Goal: Information Seeking & Learning: Check status

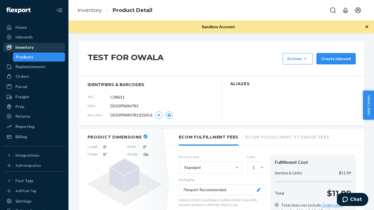
click at [38, 49] on div "Inventory" at bounding box center [34, 47] width 60 height 8
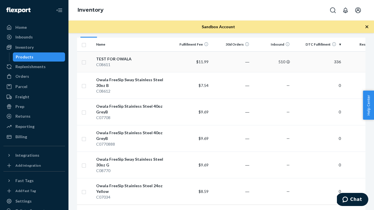
scroll to position [63, 0]
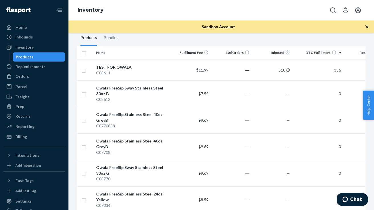
scroll to position [52, 0]
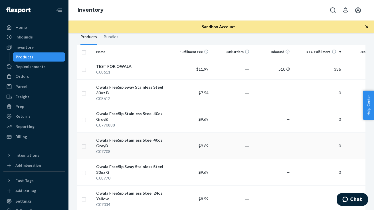
click at [147, 140] on div "Owala FreeSip Stainless Steel 40oz GreyB" at bounding box center [132, 143] width 72 height 11
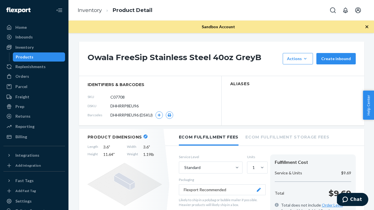
scroll to position [18, 0]
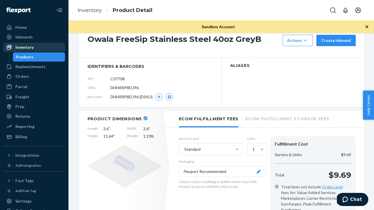
click at [21, 46] on div "Inventory" at bounding box center [24, 48] width 18 height 6
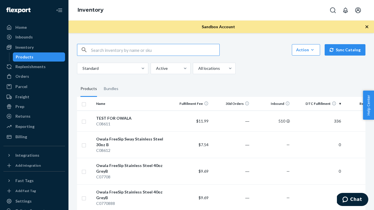
scroll to position [22, 0]
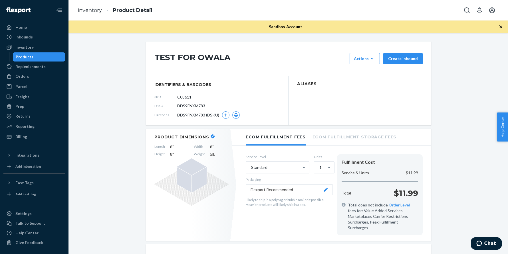
click at [200, 106] on span "DDS9FNXM783" at bounding box center [191, 106] width 28 height 6
click at [151, 94] on section "identifiers & barcodes SKU C08611 DSKU DDS9FNXM783 Barcodes DDS9FNXM783 (DSKU)" at bounding box center [217, 100] width 143 height 49
drag, startPoint x: 23, startPoint y: 32, endPoint x: 20, endPoint y: 48, distance: 16.2
click at [23, 32] on ul "Home Inbounds Shipping Plans Problems Inventory Products Replenishments Orders …" at bounding box center [34, 82] width 62 height 119
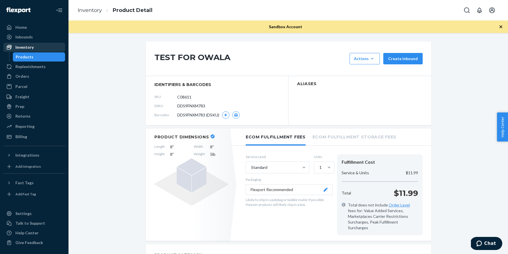
click at [21, 50] on div "Inventory" at bounding box center [24, 48] width 18 height 6
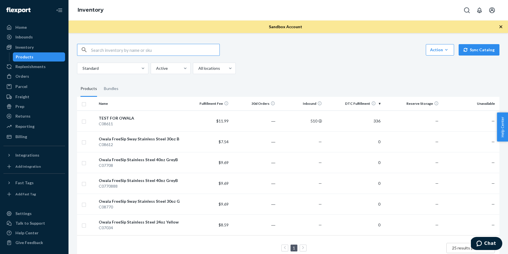
scroll to position [12, 0]
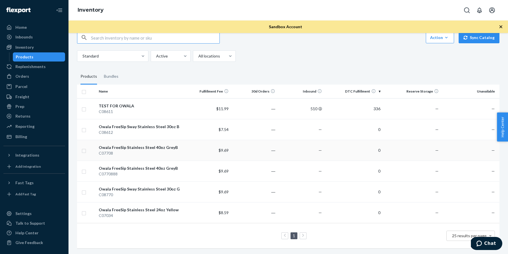
click at [127, 147] on div "Owala FreeSip Stainless Steel 40oz GreyB" at bounding box center [140, 148] width 83 height 6
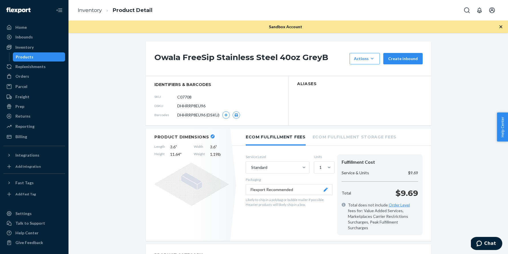
click at [197, 106] on span "DHHRRP8EU96" at bounding box center [191, 106] width 28 height 6
copy span "DHHRRP8EU96"
